Goal: Task Accomplishment & Management: Manage account settings

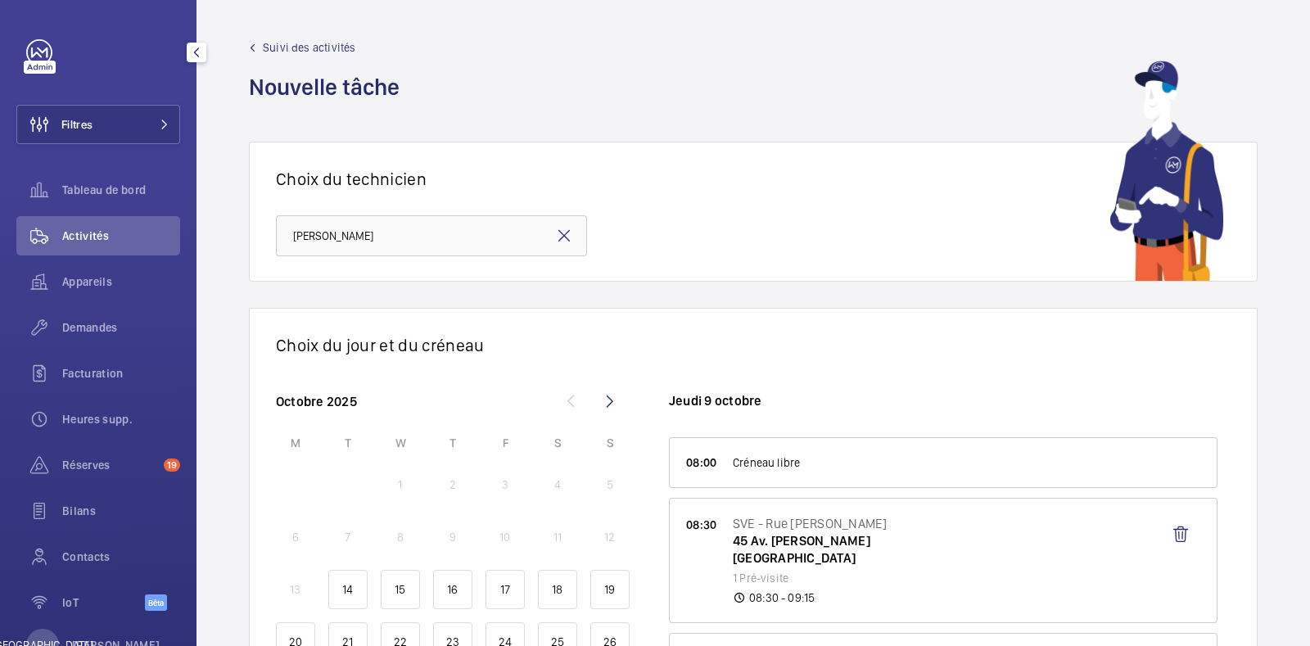
scroll to position [102, 0]
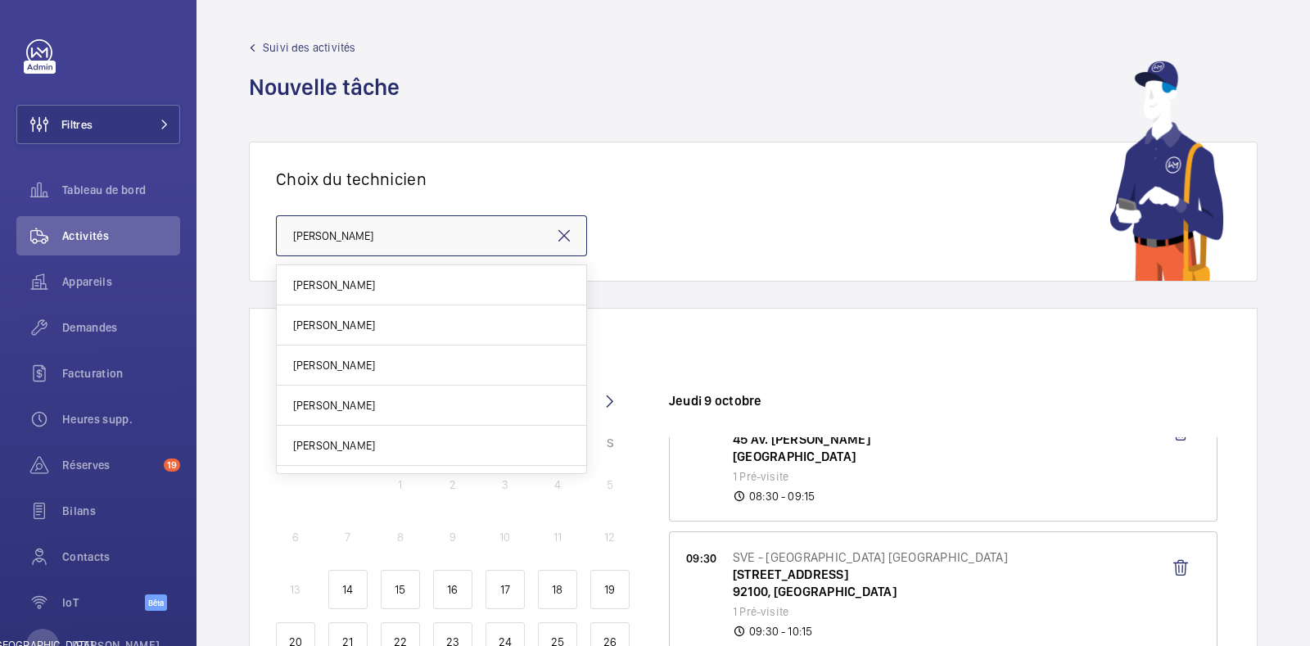
click at [431, 239] on input "[PERSON_NAME]" at bounding box center [431, 235] width 311 height 41
click at [1165, 569] on wm-front-icon-button at bounding box center [1180, 568] width 39 height 39
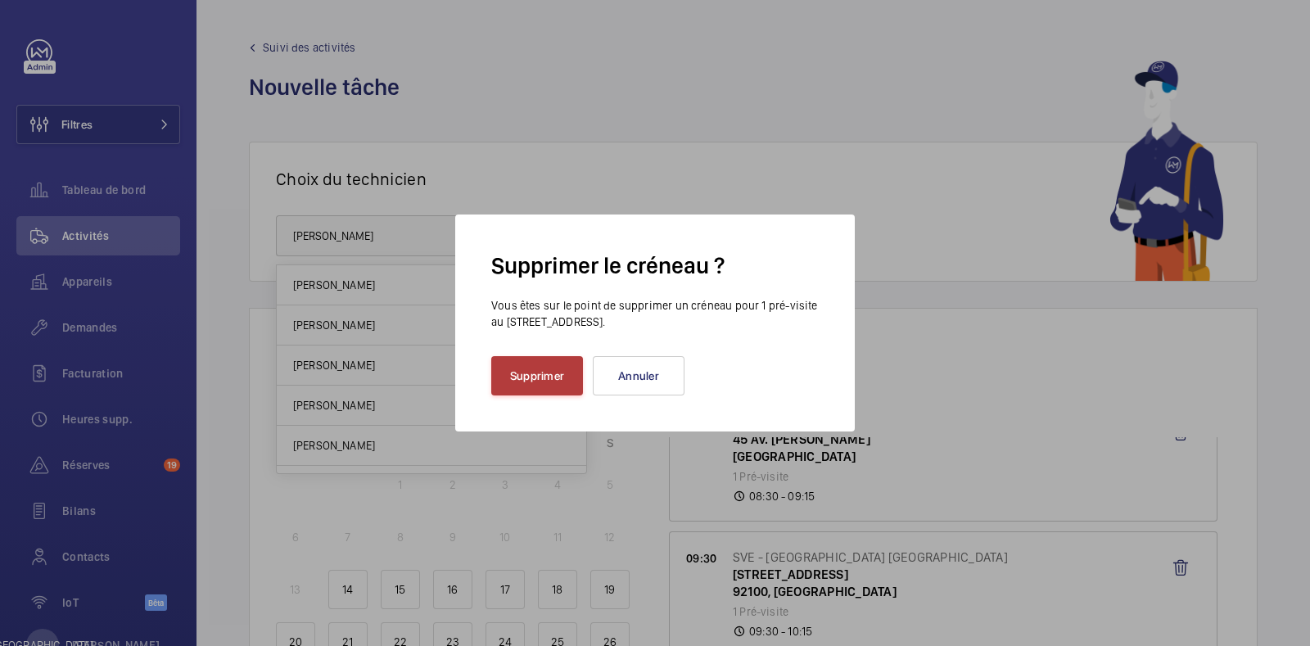
click at [540, 371] on font "Supprimer" at bounding box center [537, 375] width 54 height 13
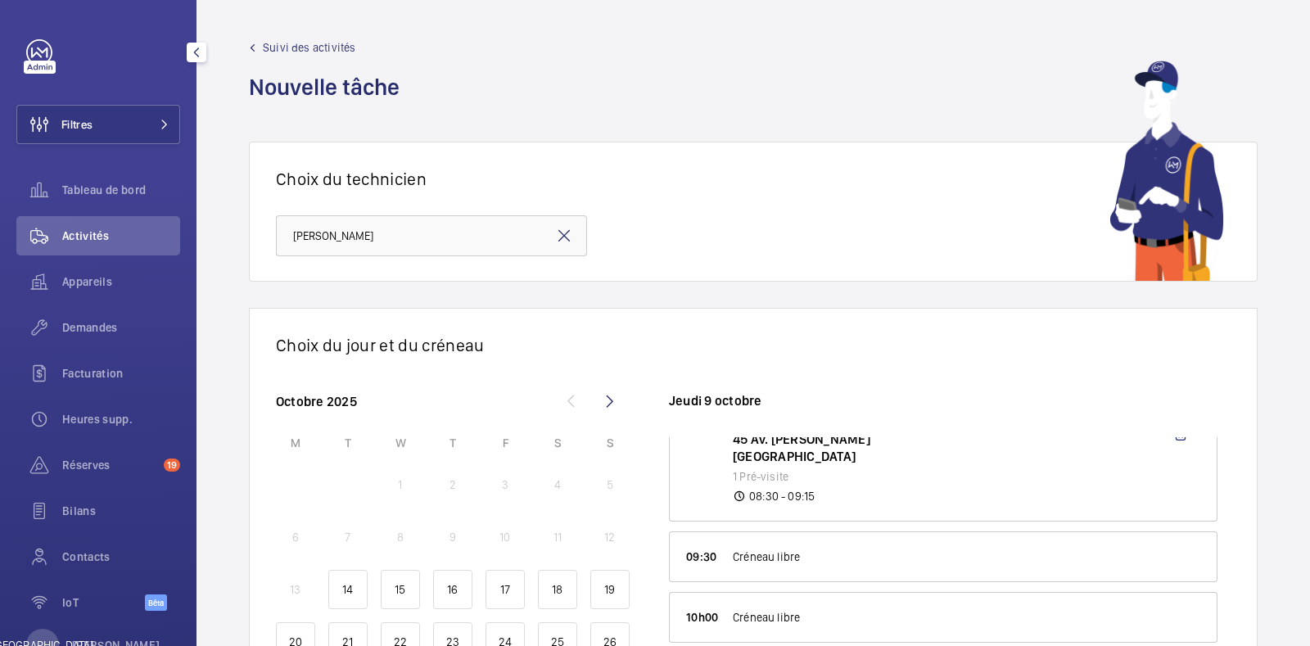
click at [97, 236] on font "Activités" at bounding box center [85, 235] width 47 height 13
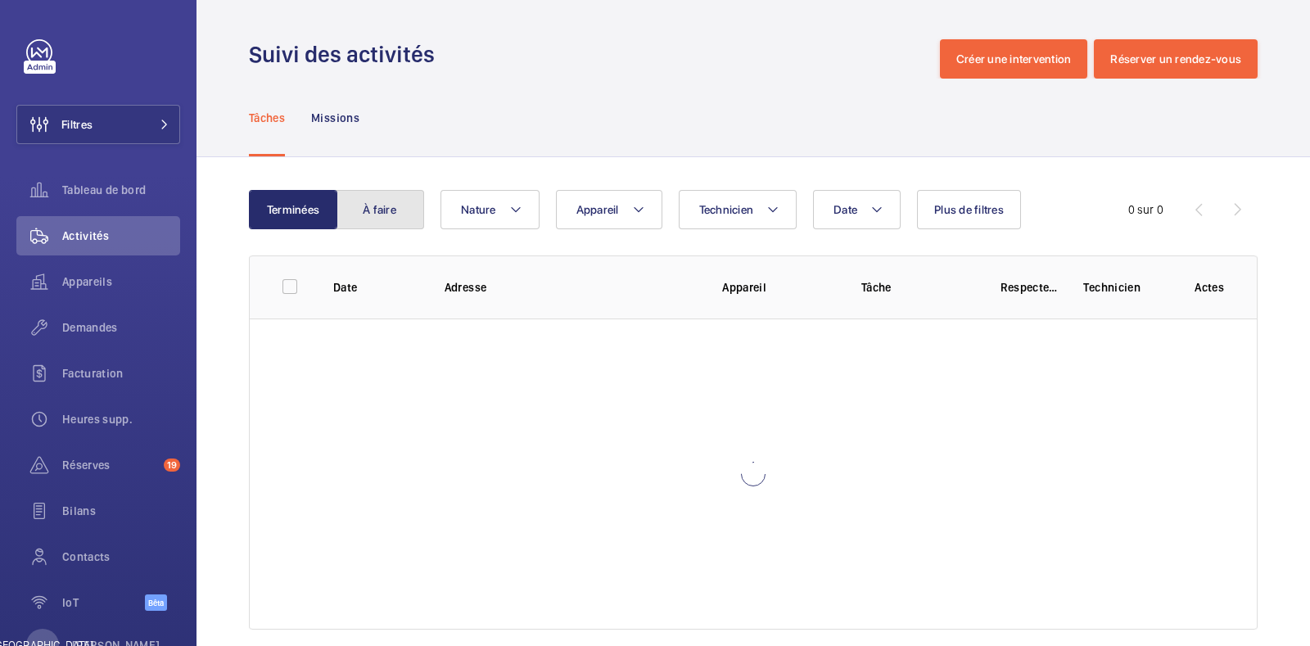
click at [380, 220] on button "À faire" at bounding box center [380, 209] width 88 height 39
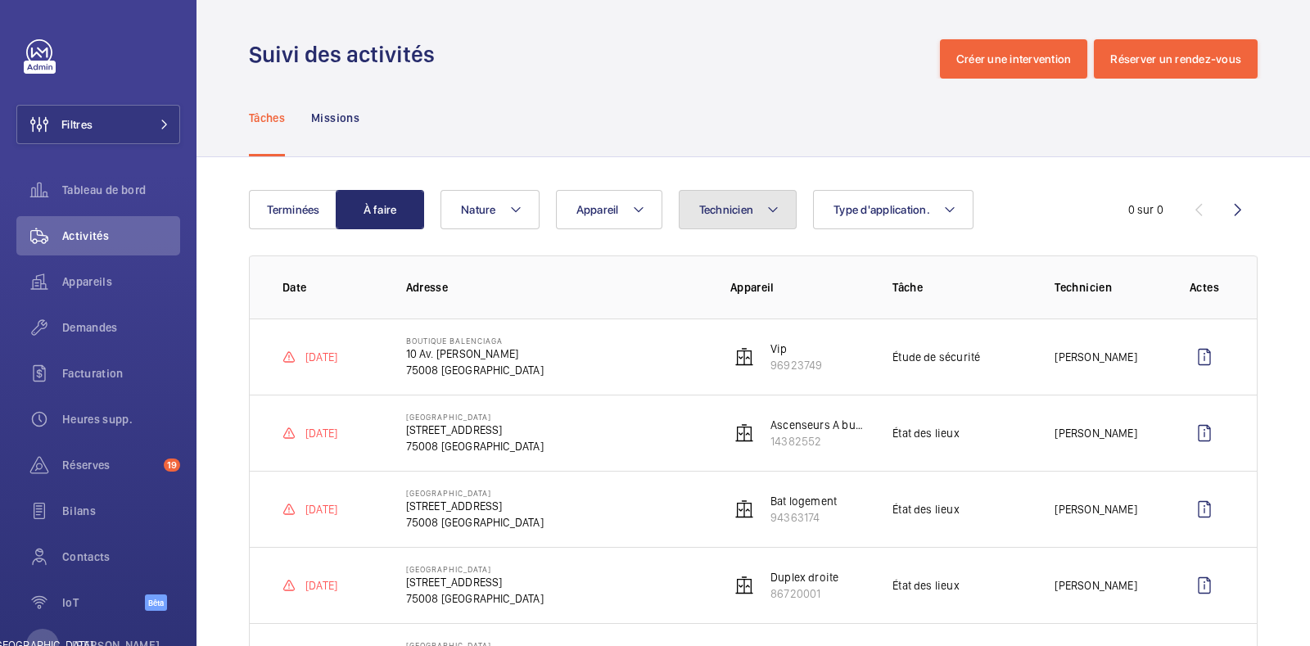
click at [774, 204] on mat-icon at bounding box center [772, 210] width 13 height 20
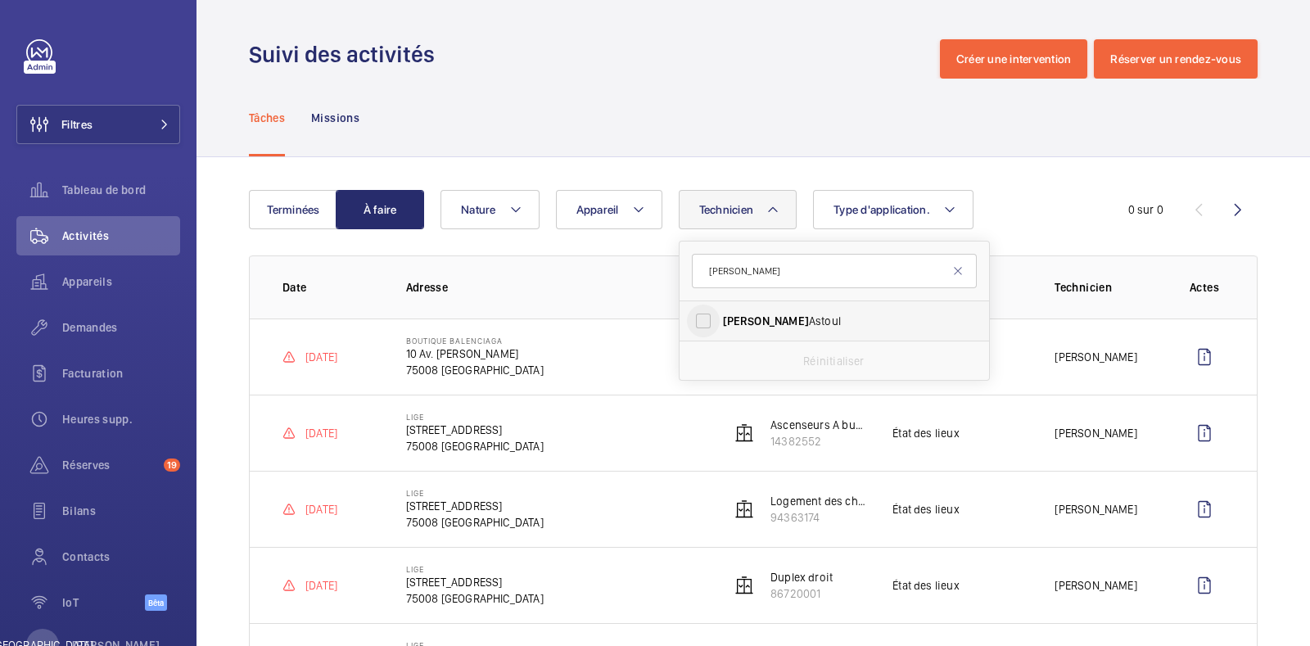
type input "[PERSON_NAME]"
click at [707, 319] on input "[PERSON_NAME]" at bounding box center [703, 321] width 33 height 33
checkbox input "true"
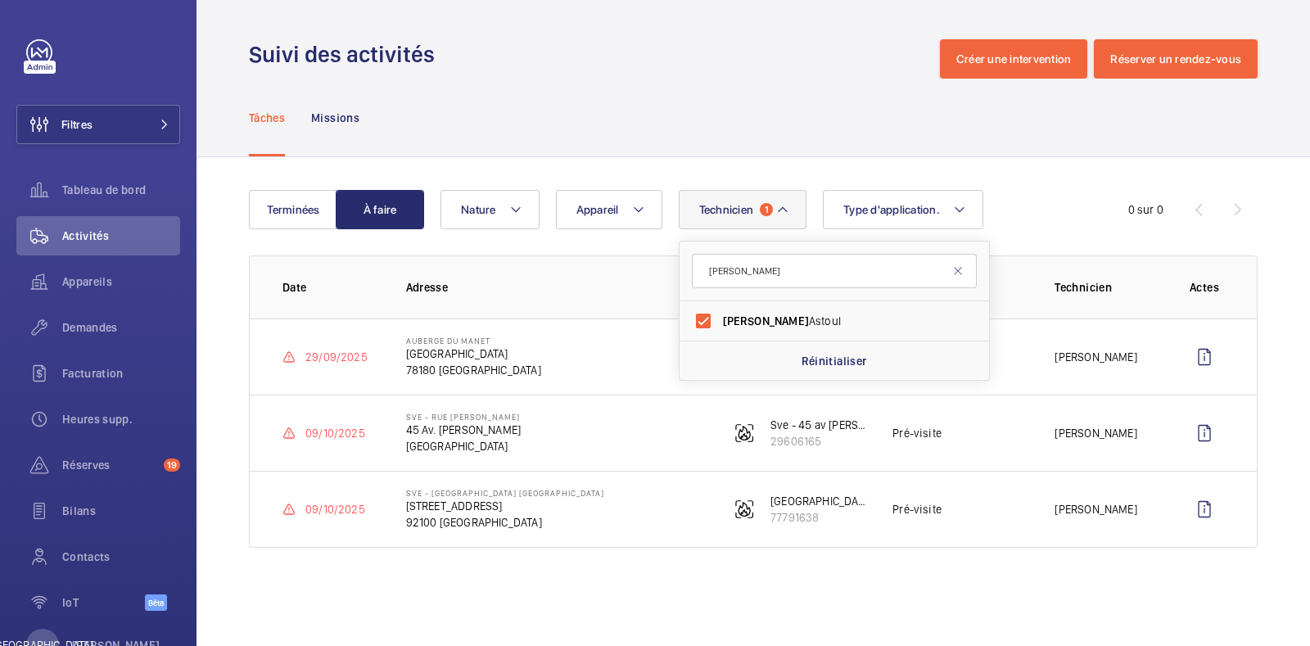
click at [1042, 193] on div "Technicien 1 [PERSON_NAME] Réinitialiser Appareil Type d'application. Nature" at bounding box center [751, 209] width 621 height 39
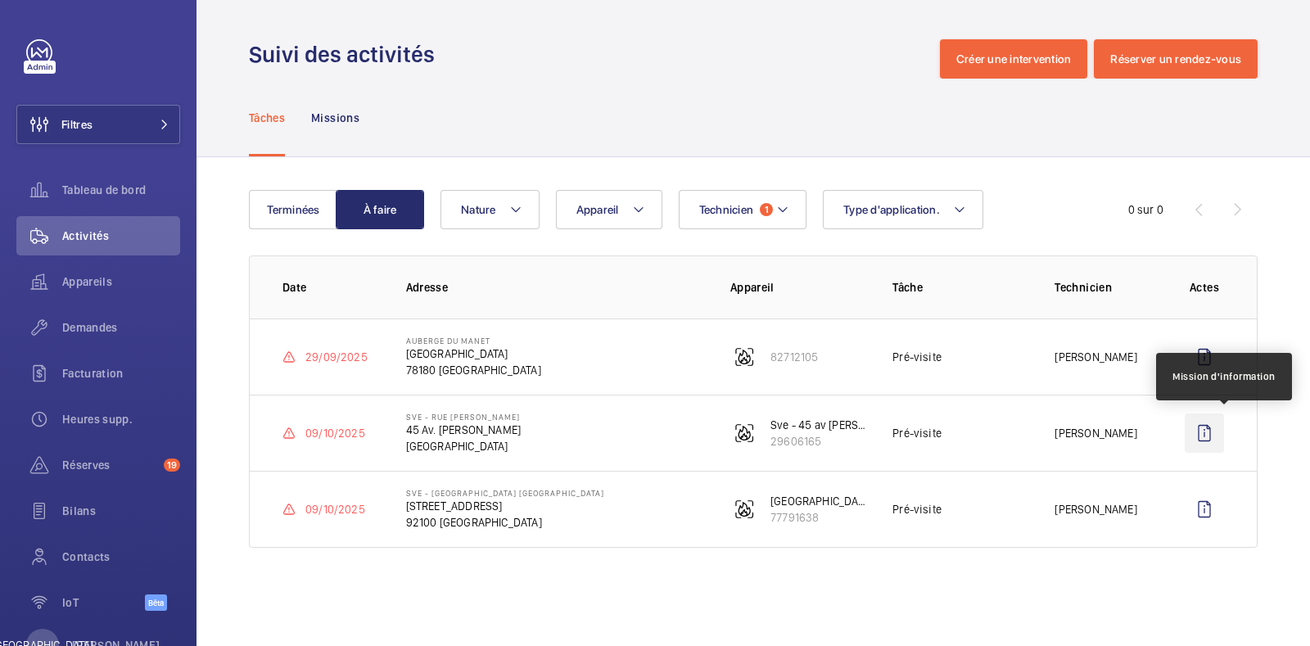
click at [1207, 431] on wm-front-icon-button at bounding box center [1204, 433] width 39 height 39
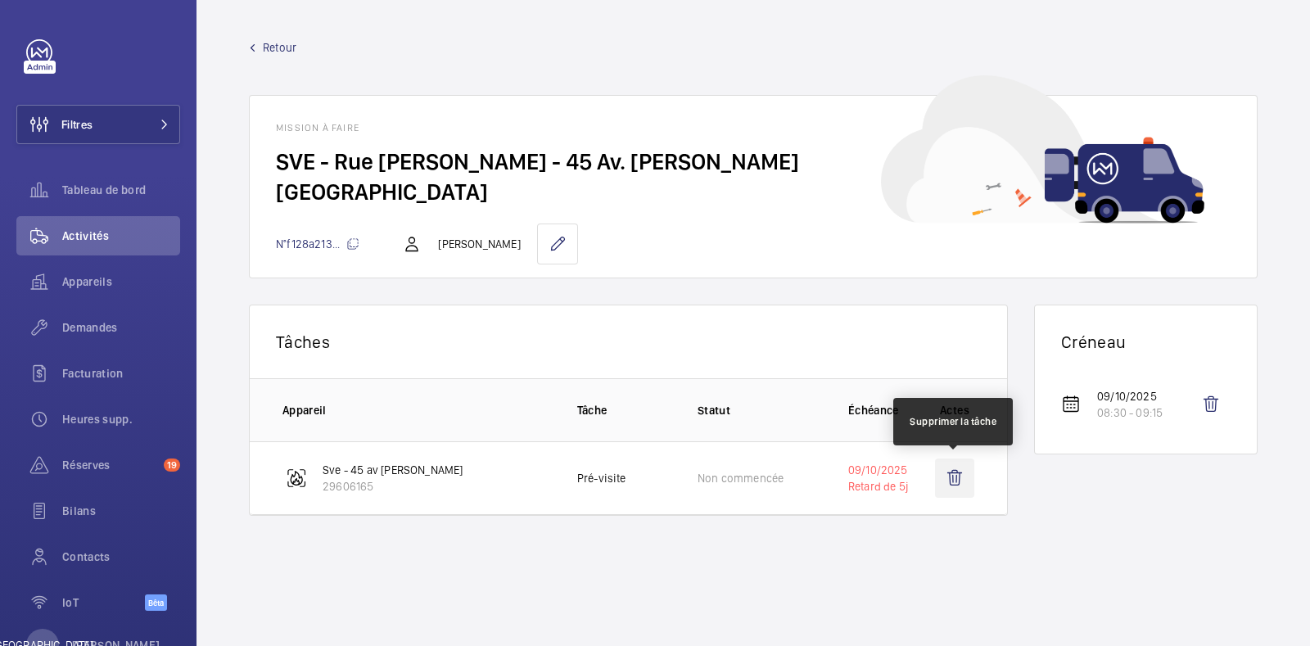
click at [958, 478] on wm-front-icon-button at bounding box center [954, 478] width 39 height 39
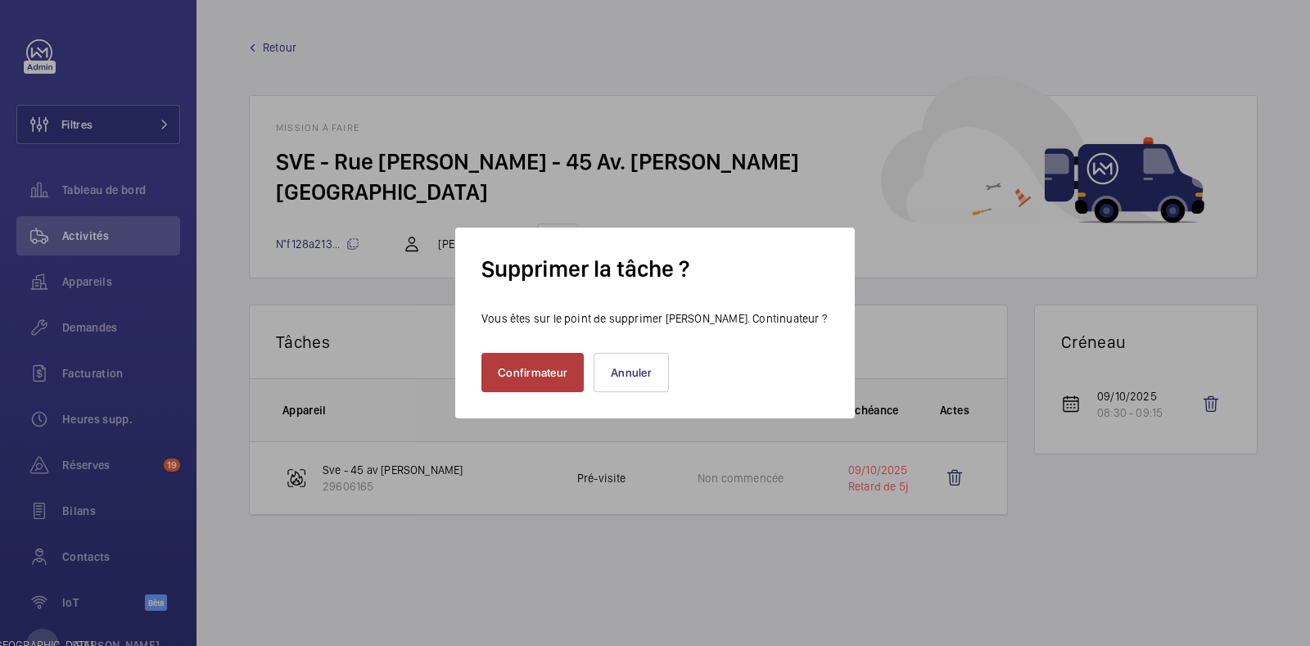
click at [522, 373] on font "Confirmateur" at bounding box center [533, 372] width 70 height 13
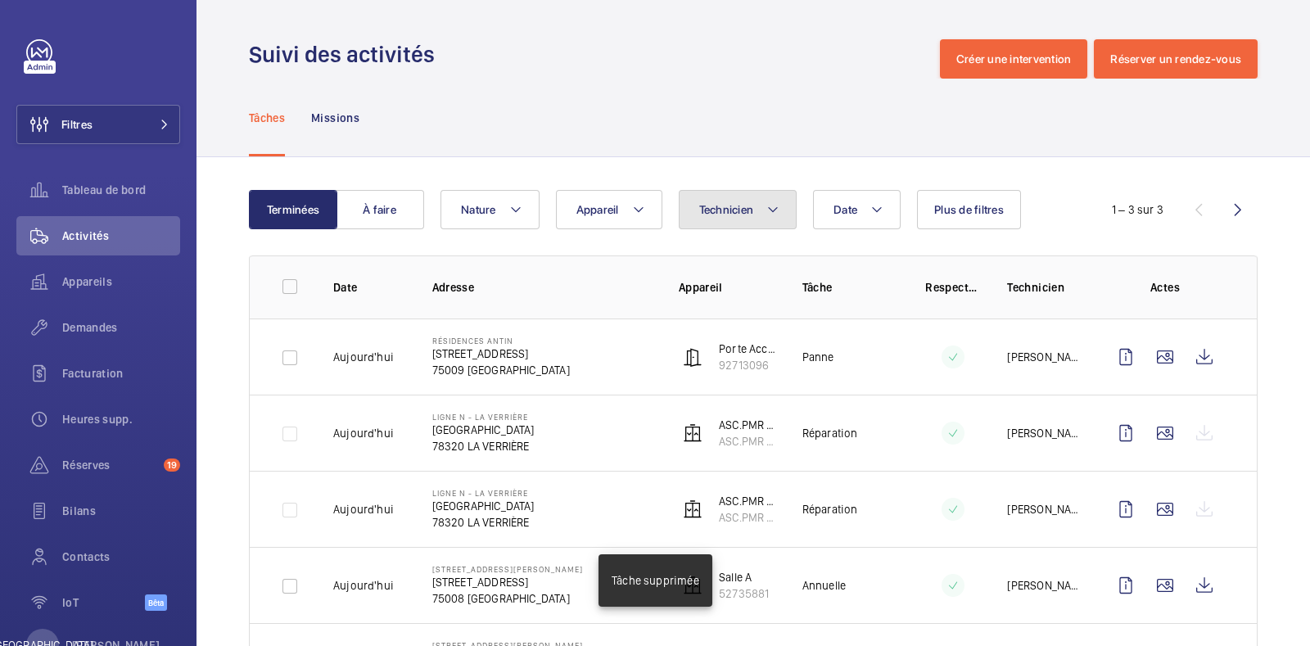
click at [780, 206] on button "Technicien" at bounding box center [738, 209] width 119 height 39
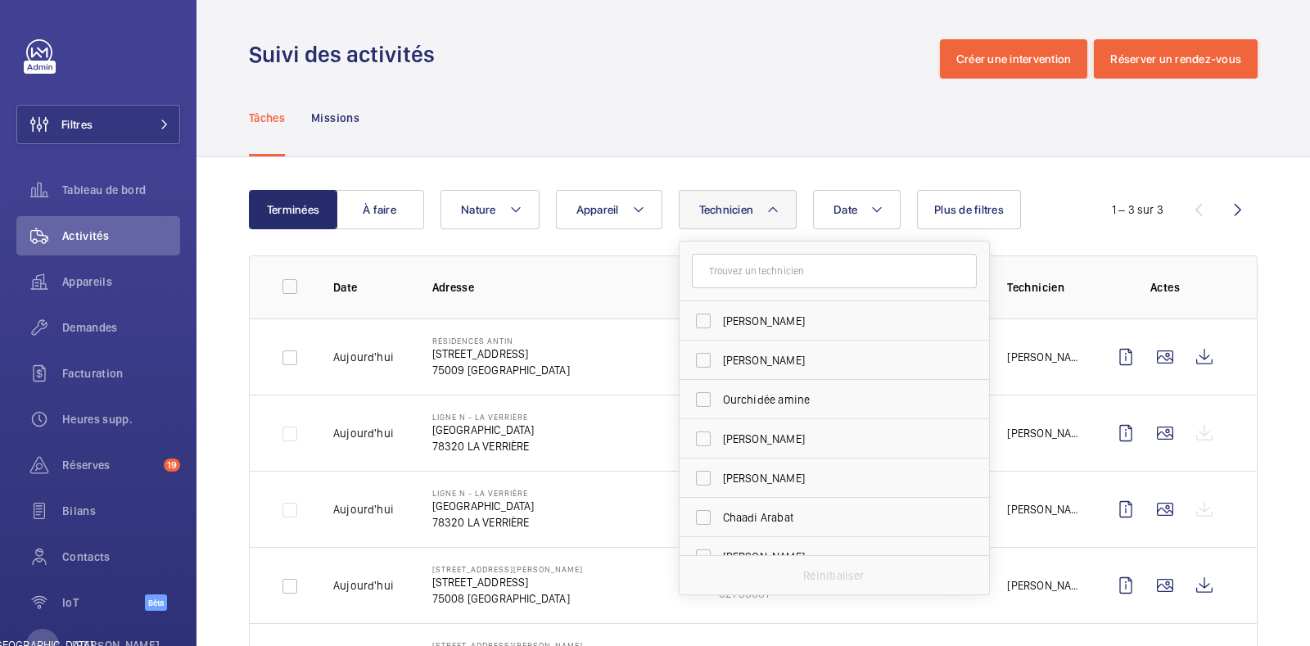
click at [756, 268] on input "text" at bounding box center [834, 271] width 285 height 34
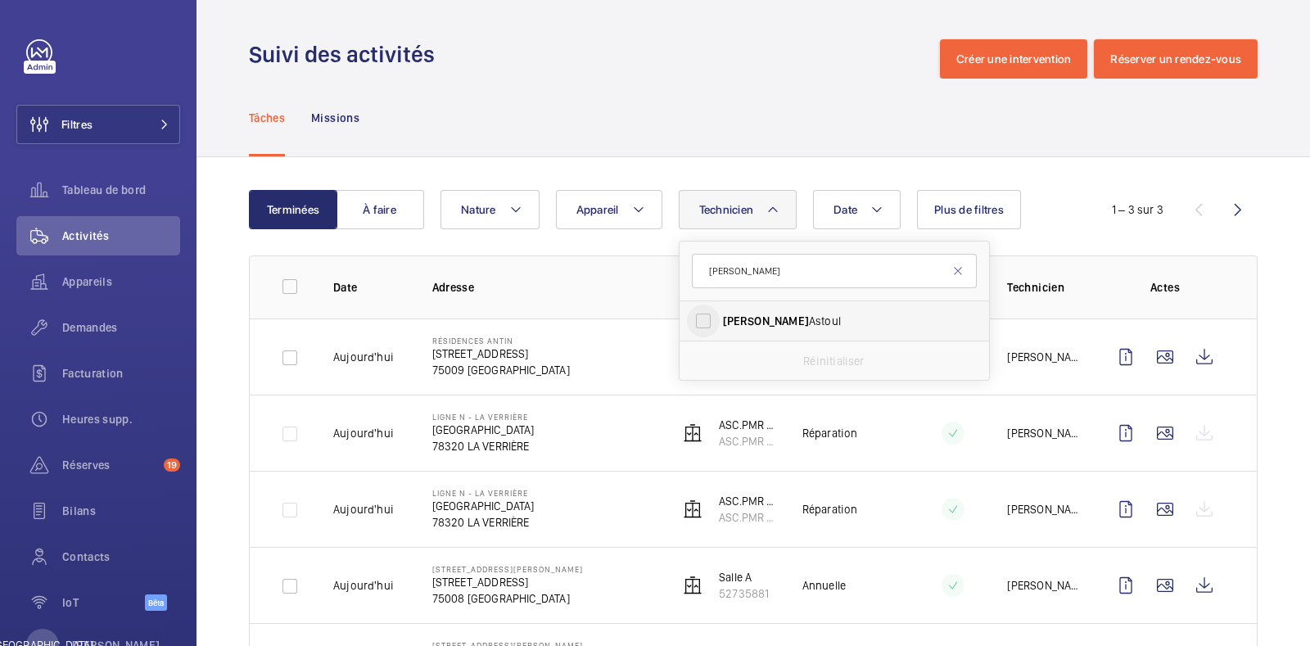
type input "[PERSON_NAME]"
click at [706, 314] on input "[PERSON_NAME]" at bounding box center [703, 321] width 33 height 33
checkbox input "true"
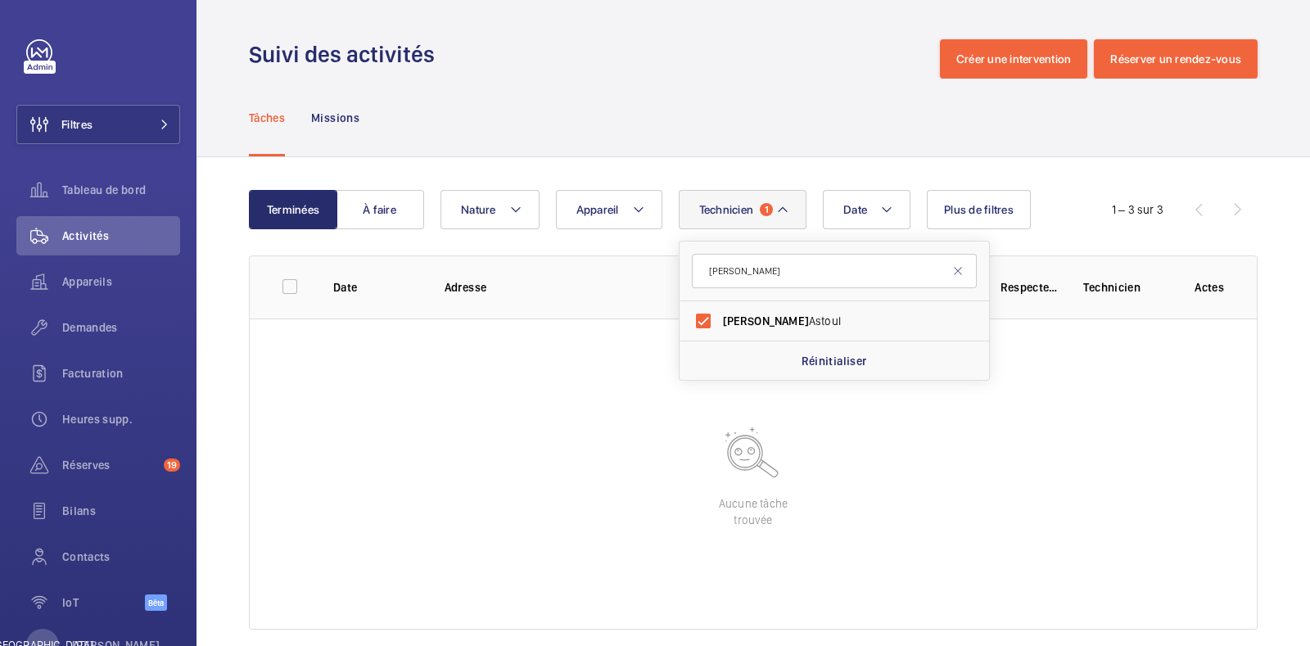
drag, startPoint x: 536, startPoint y: 506, endPoint x: 562, endPoint y: 486, distance: 32.1
click at [537, 505] on wm-front-table-empty-state "Aucune tâche trouvée" at bounding box center [753, 474] width 1007 height 311
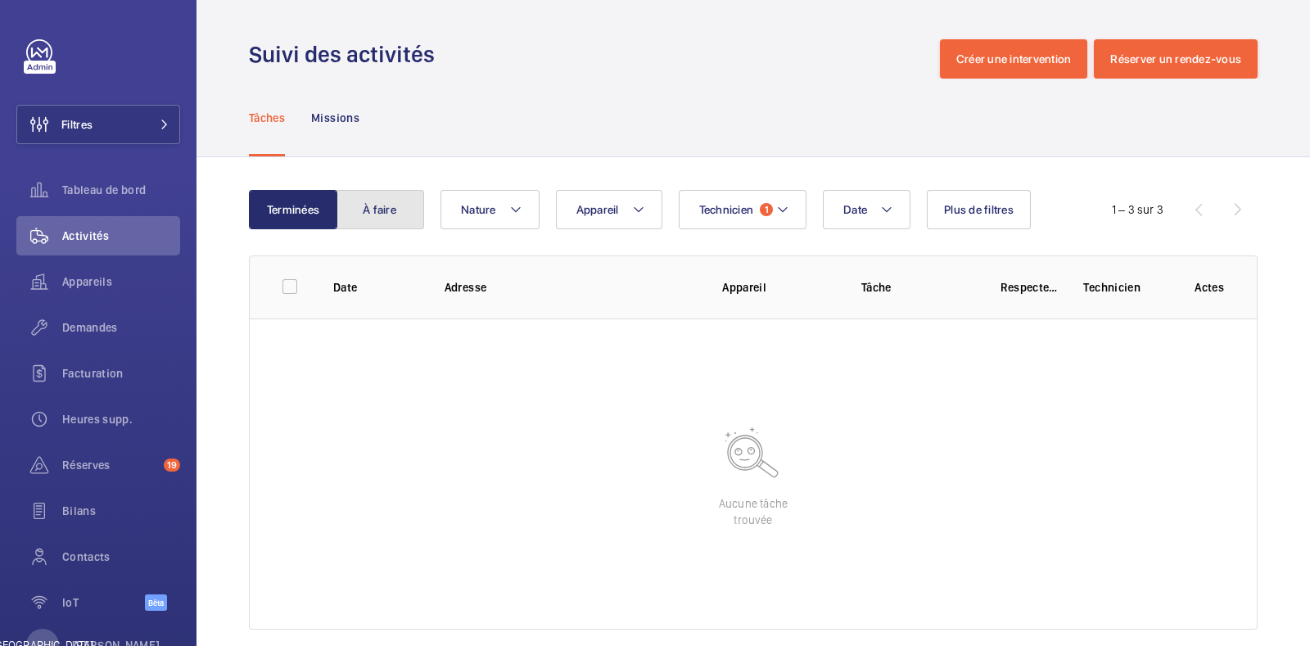
click at [374, 219] on button "À faire" at bounding box center [380, 209] width 88 height 39
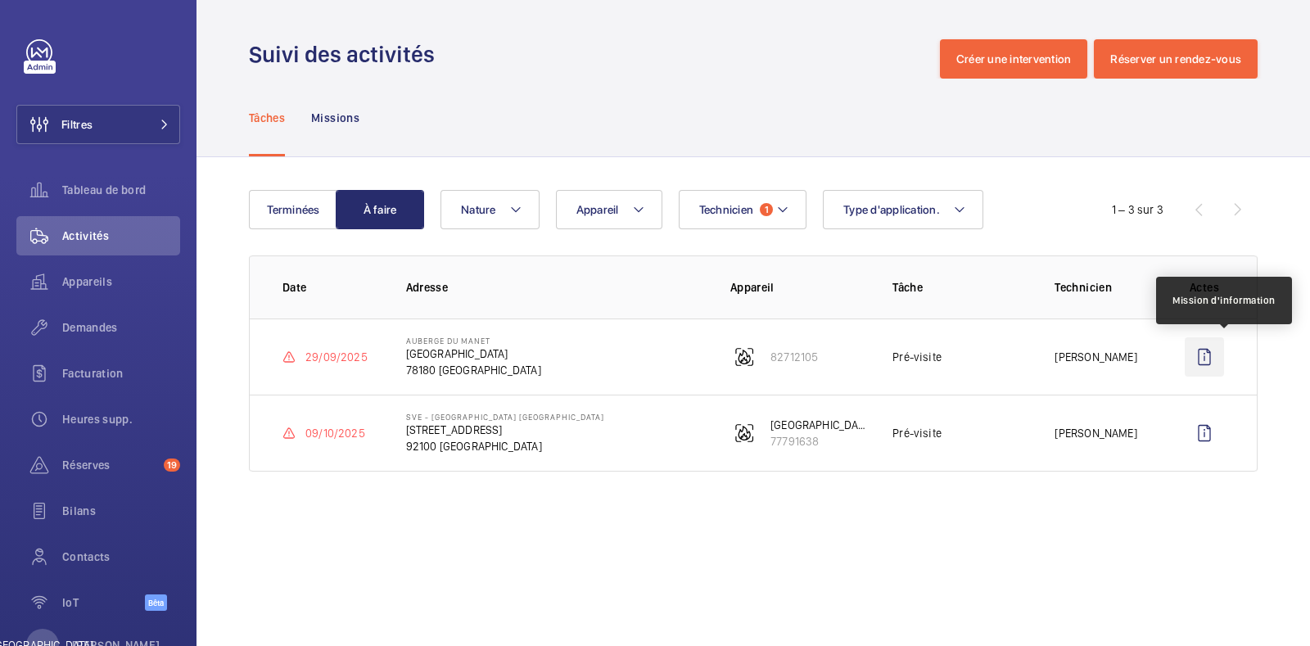
click at [1208, 351] on wm-front-icon-button at bounding box center [1204, 356] width 39 height 39
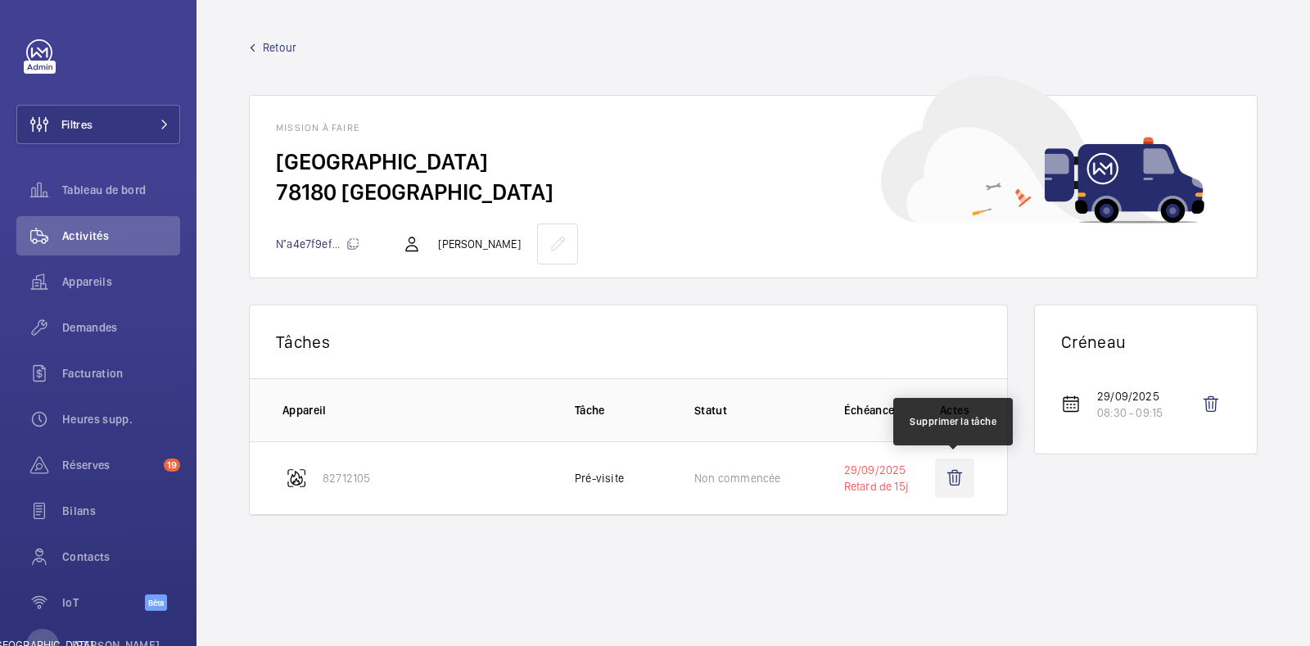
click at [951, 476] on wm-front-icon-button at bounding box center [954, 478] width 39 height 39
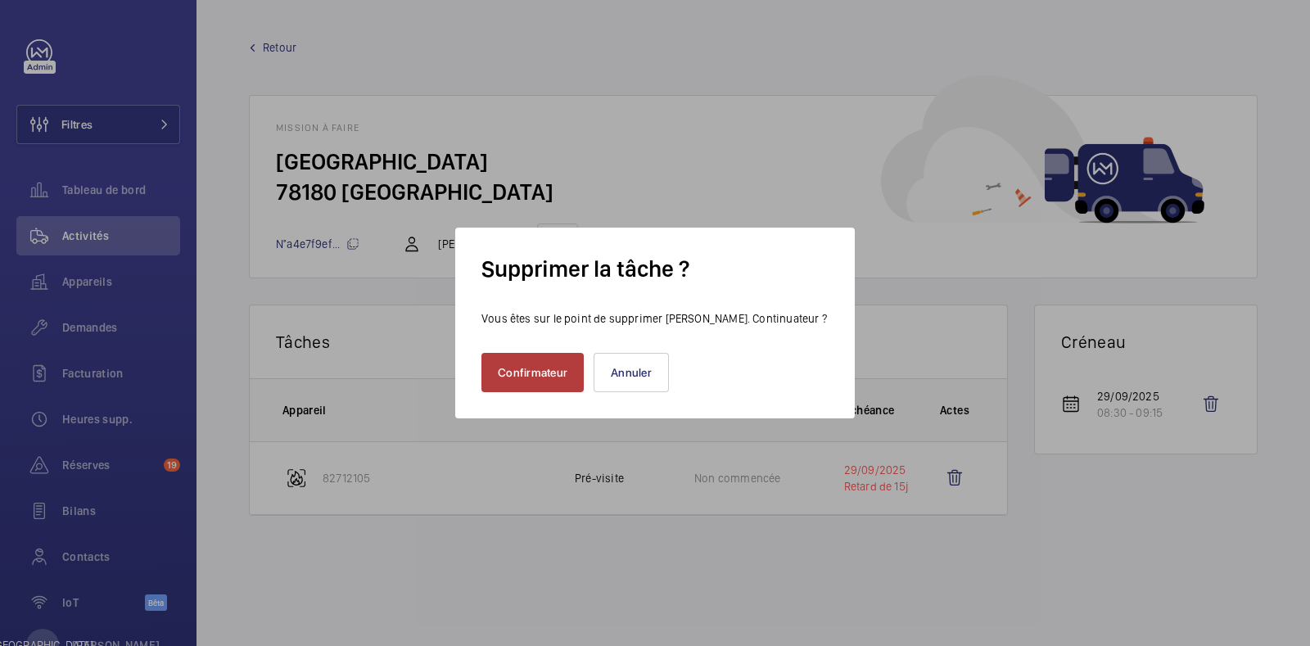
click at [556, 375] on font "Confirmateur" at bounding box center [533, 372] width 70 height 13
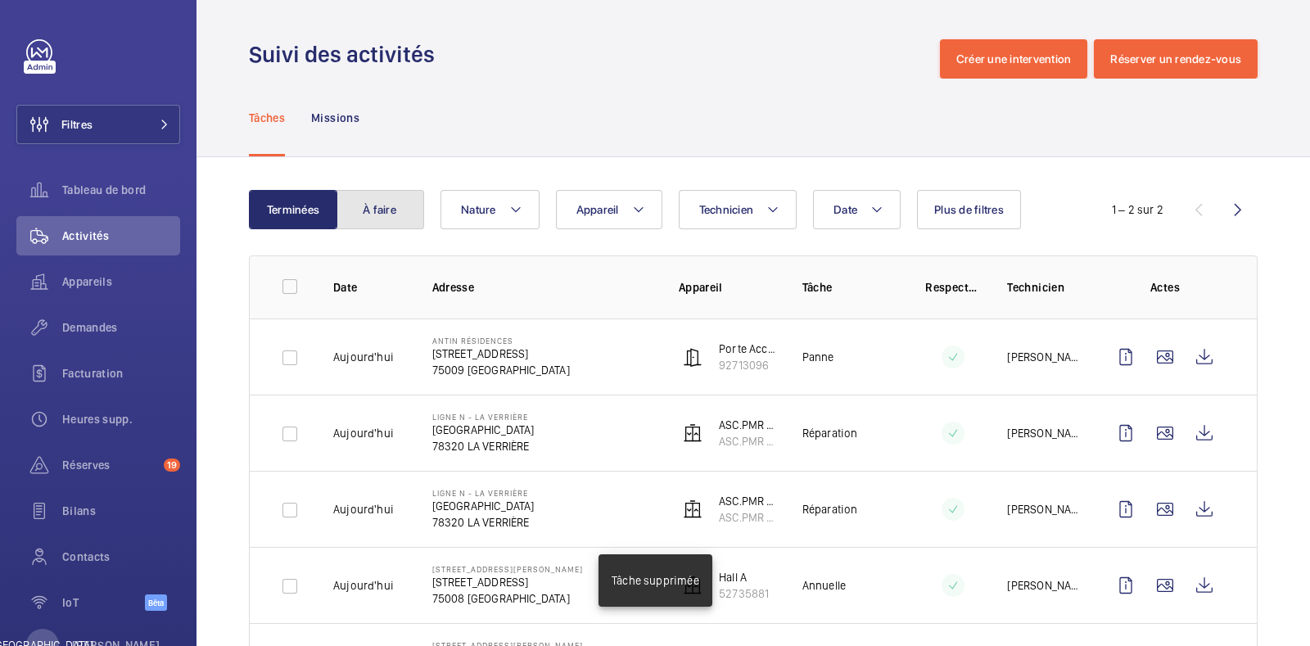
click at [387, 198] on button "À faire" at bounding box center [380, 209] width 88 height 39
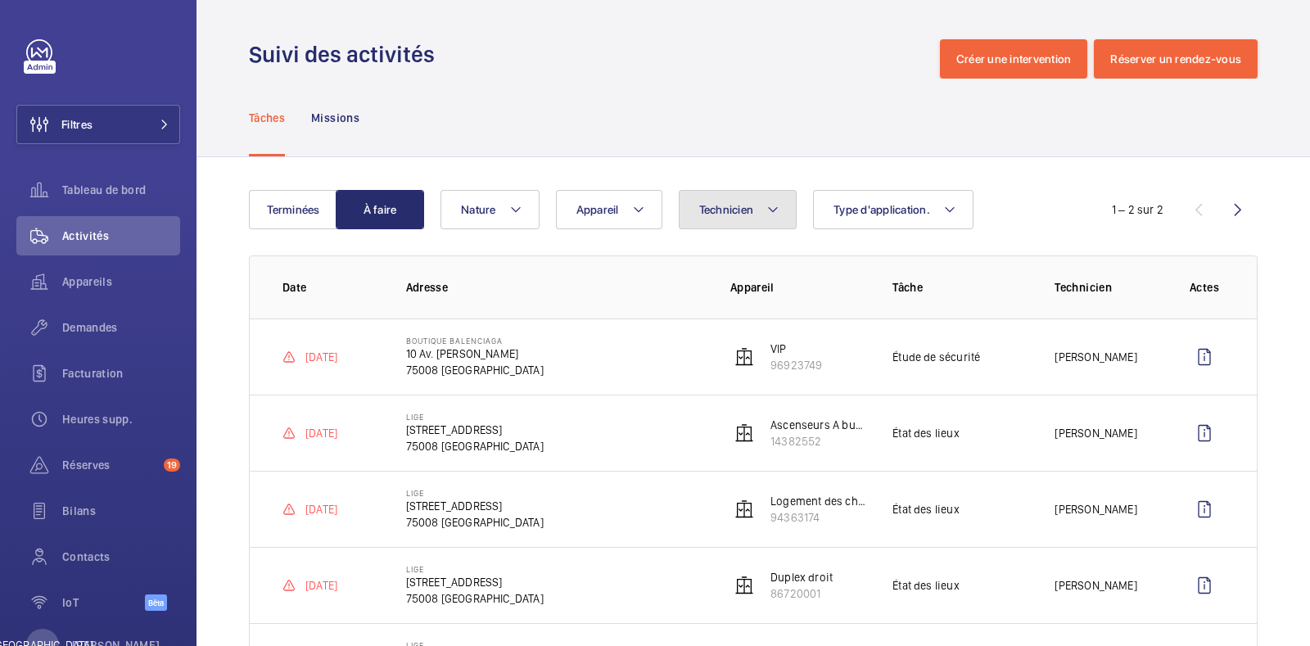
click at [743, 215] on font "Technicien" at bounding box center [726, 209] width 55 height 13
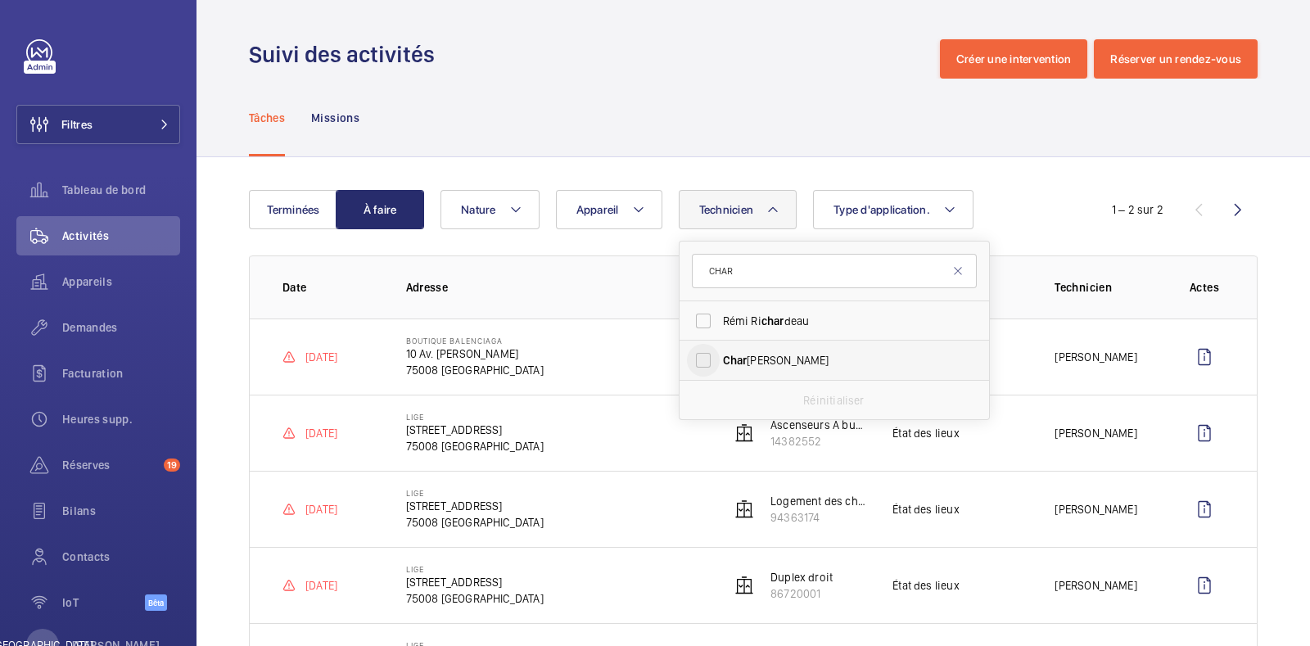
type input "CHAR"
click at [712, 359] on input "Char [PERSON_NAME]" at bounding box center [703, 360] width 33 height 33
checkbox input "true"
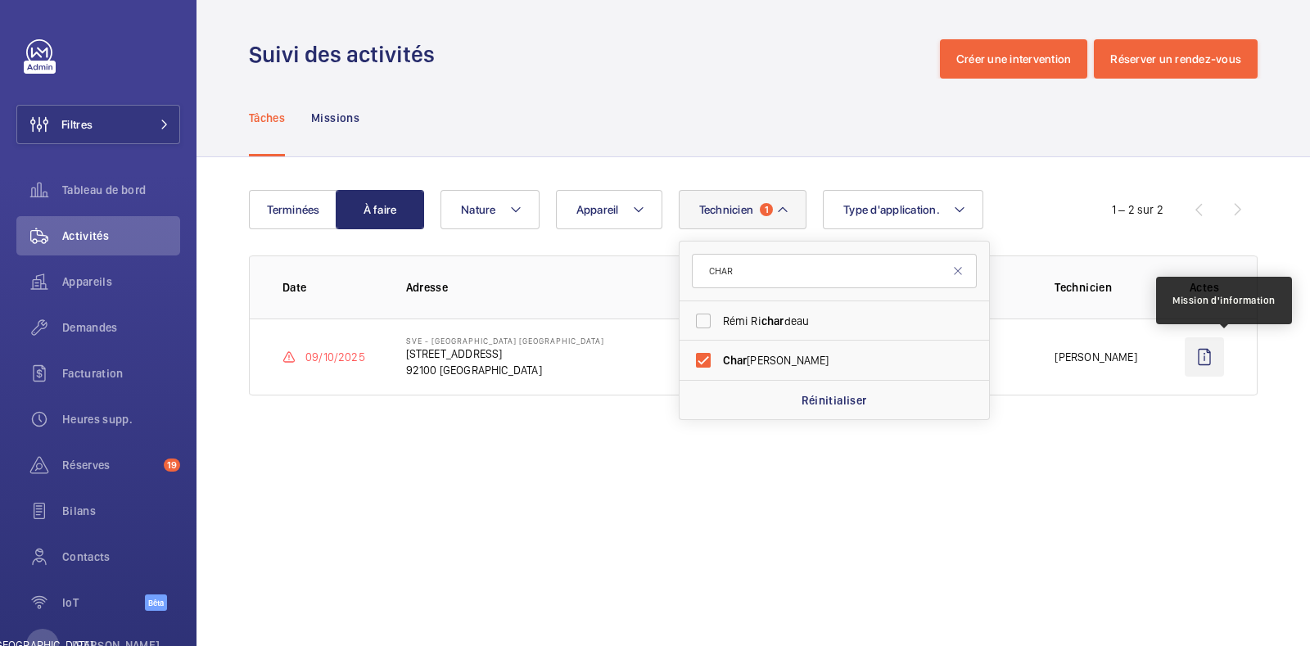
click at [1213, 354] on wm-front-icon-button at bounding box center [1204, 356] width 39 height 39
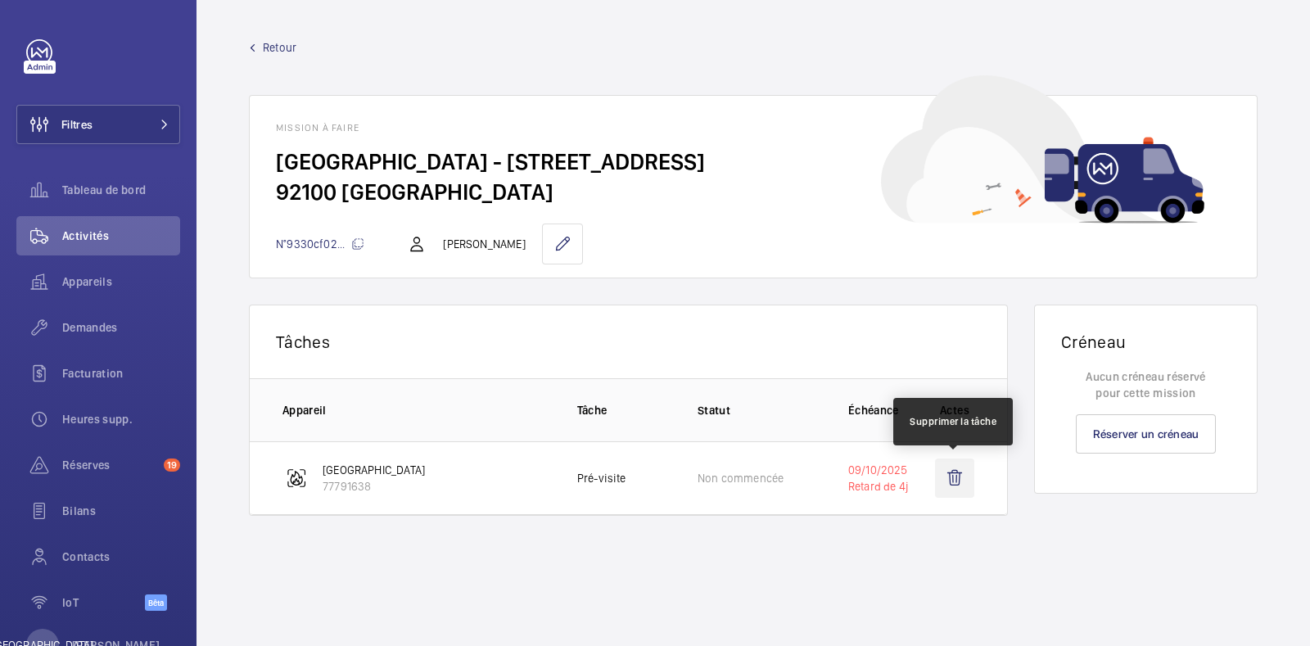
click at [943, 477] on wm-front-icon-button at bounding box center [954, 478] width 39 height 39
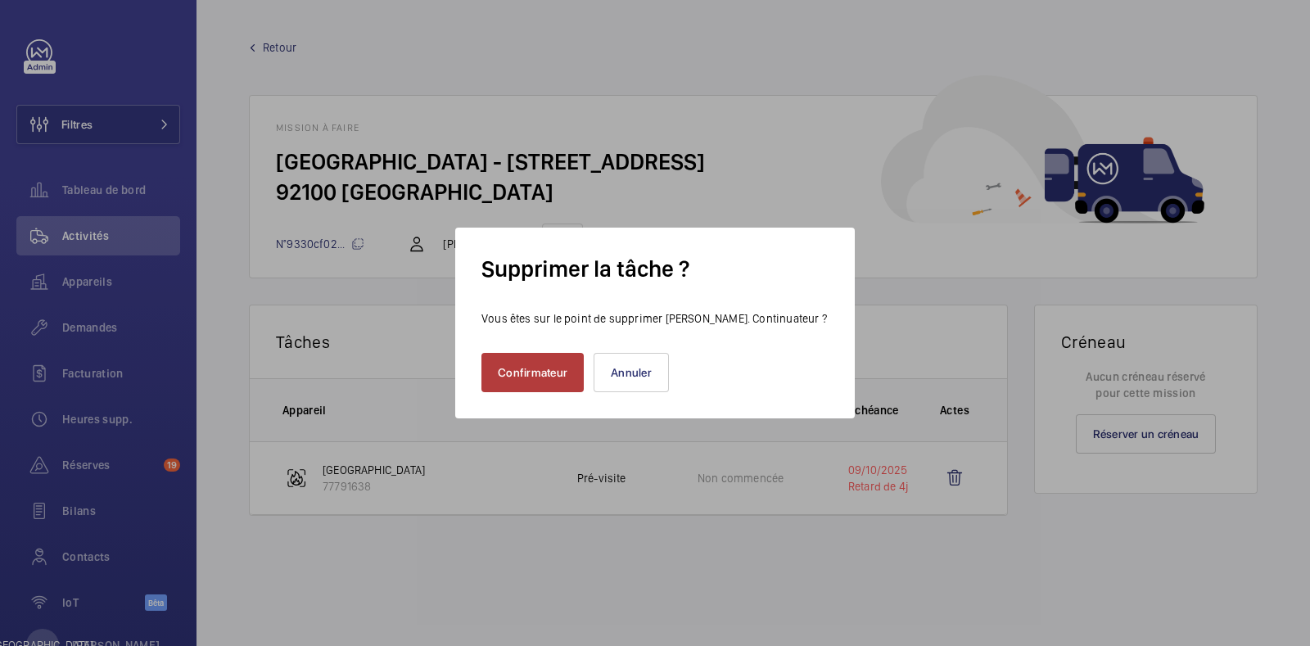
click at [491, 369] on button "Confirmateur" at bounding box center [533, 372] width 102 height 39
